Goal: Navigation & Orientation: Find specific page/section

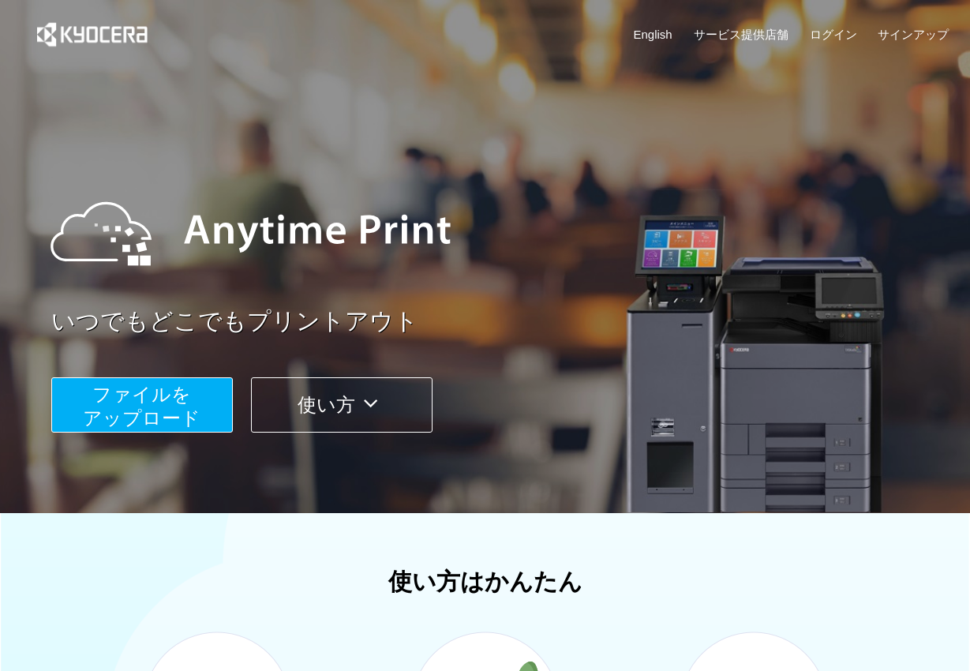
click at [351, 403] on button "使い方" at bounding box center [342, 404] width 182 height 55
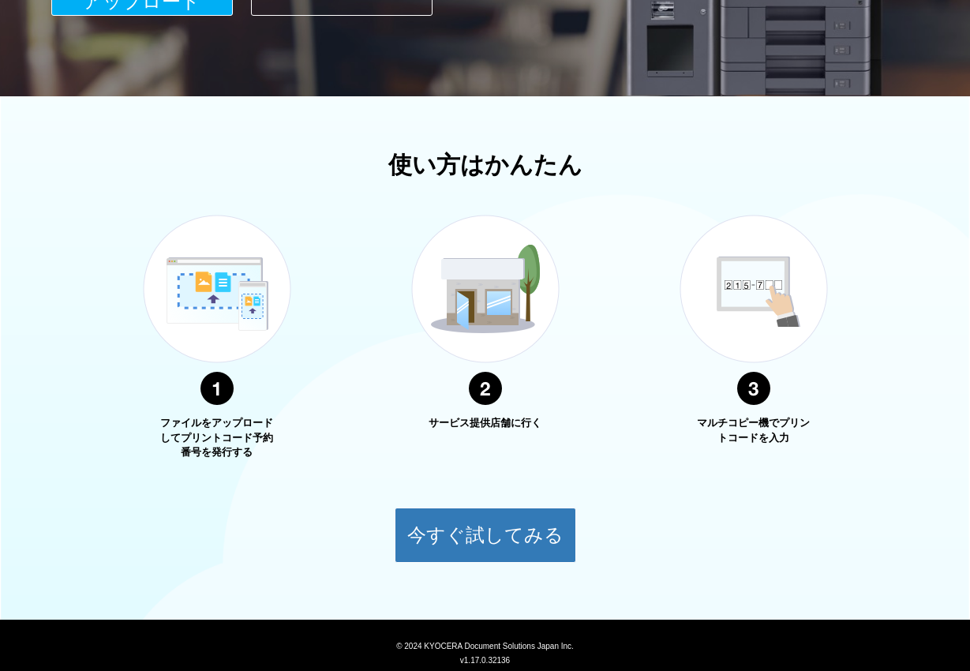
scroll to position [464, 0]
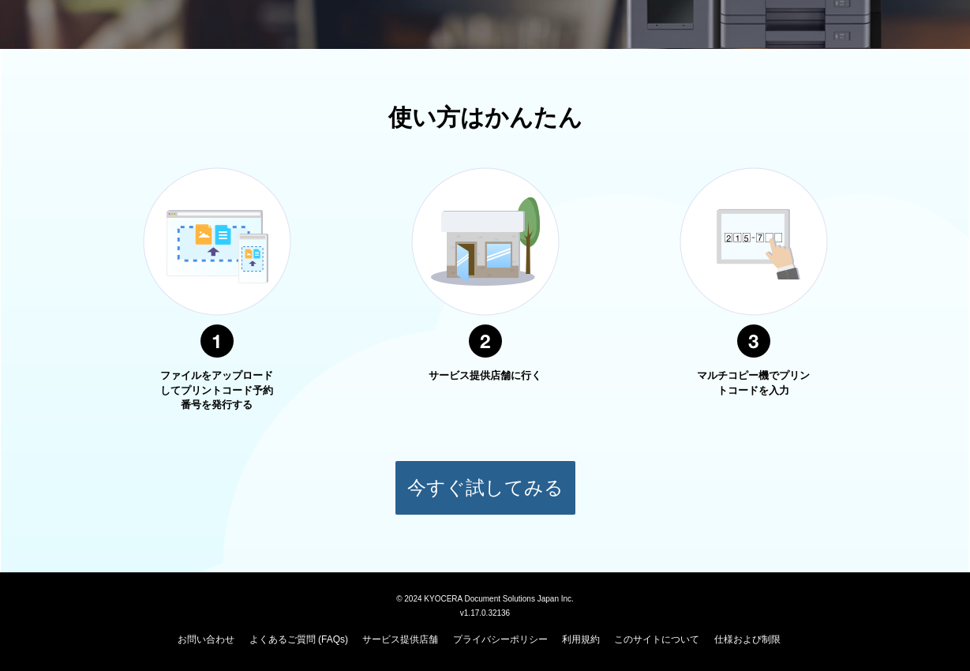
click at [504, 491] on button "今すぐ試してみる" at bounding box center [486, 487] width 182 height 55
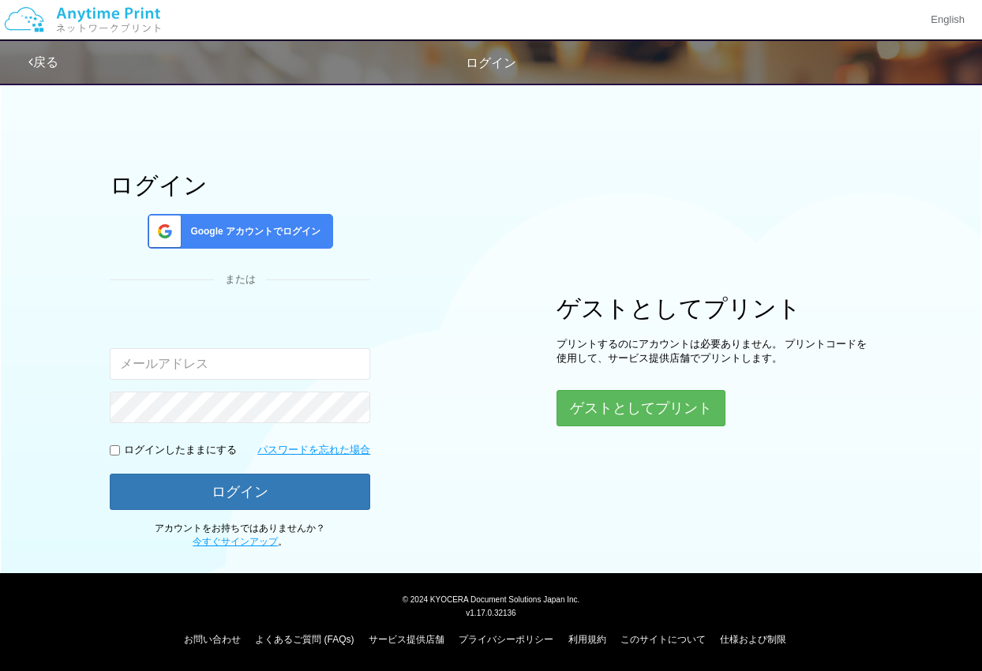
click at [41, 55] on link "戻る" at bounding box center [43, 61] width 30 height 13
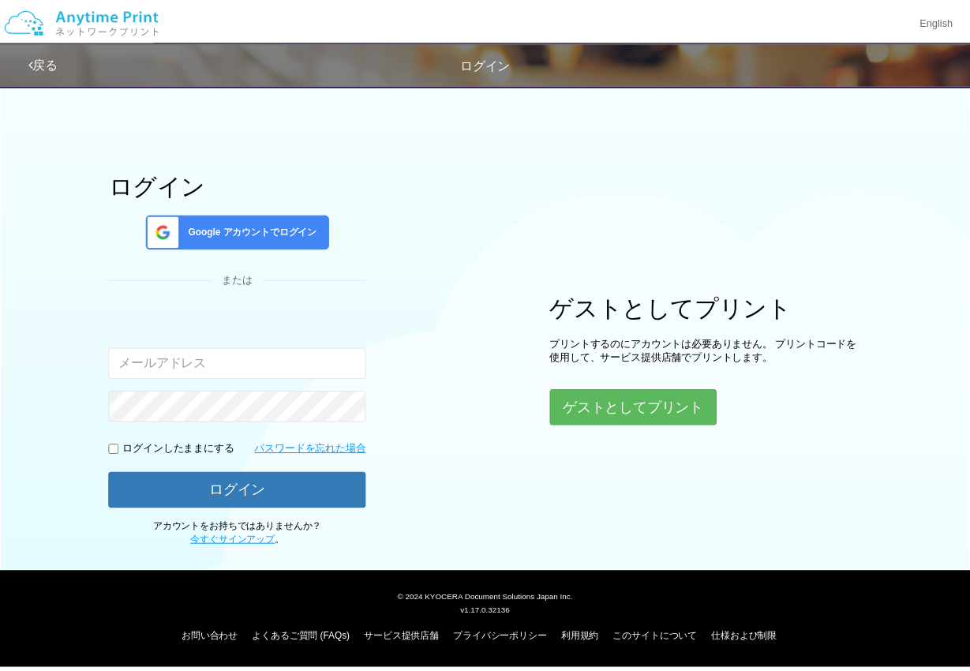
scroll to position [464, 0]
